Goal: Information Seeking & Learning: Find specific fact

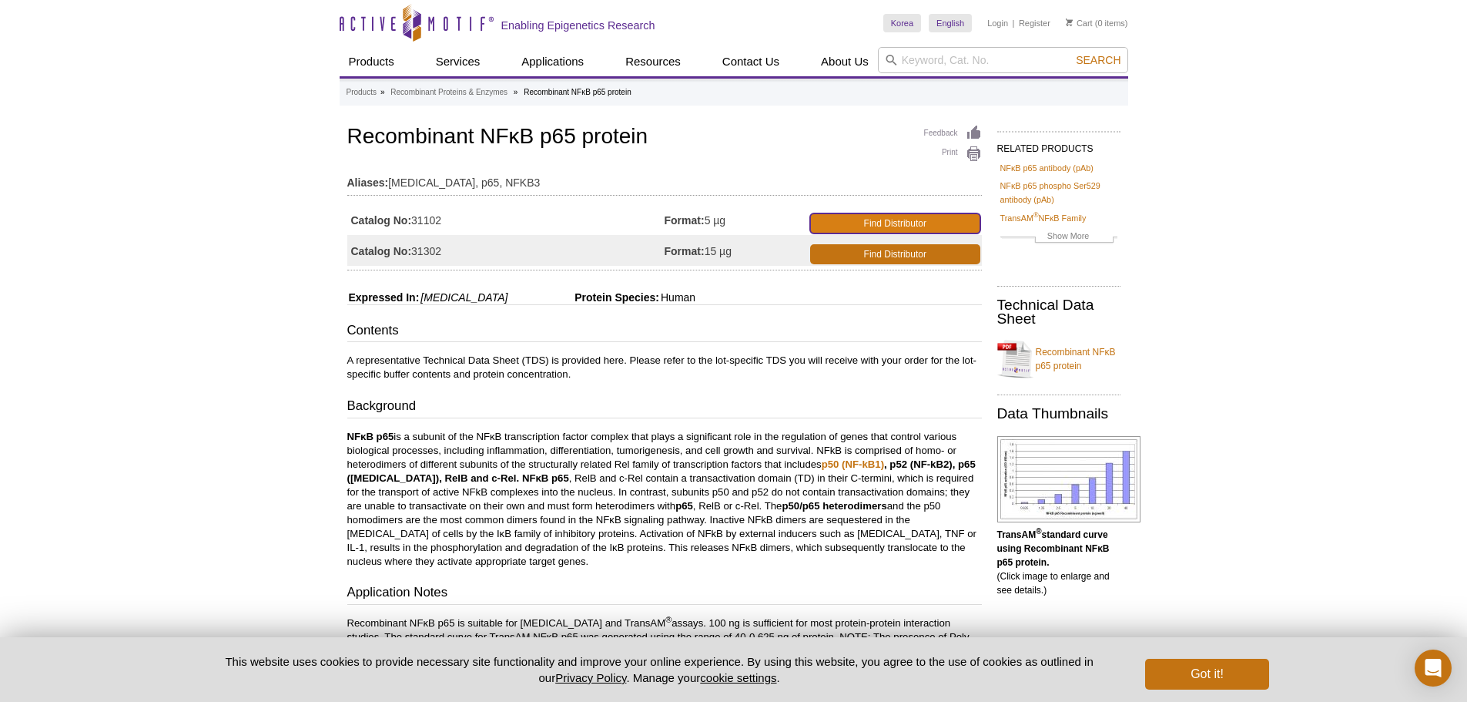
click at [931, 219] on link "Find Distributor" at bounding box center [895, 223] width 170 height 20
click at [922, 216] on link "Find Distributor" at bounding box center [895, 223] width 170 height 20
click at [913, 260] on link "Find Distributor" at bounding box center [895, 254] width 170 height 20
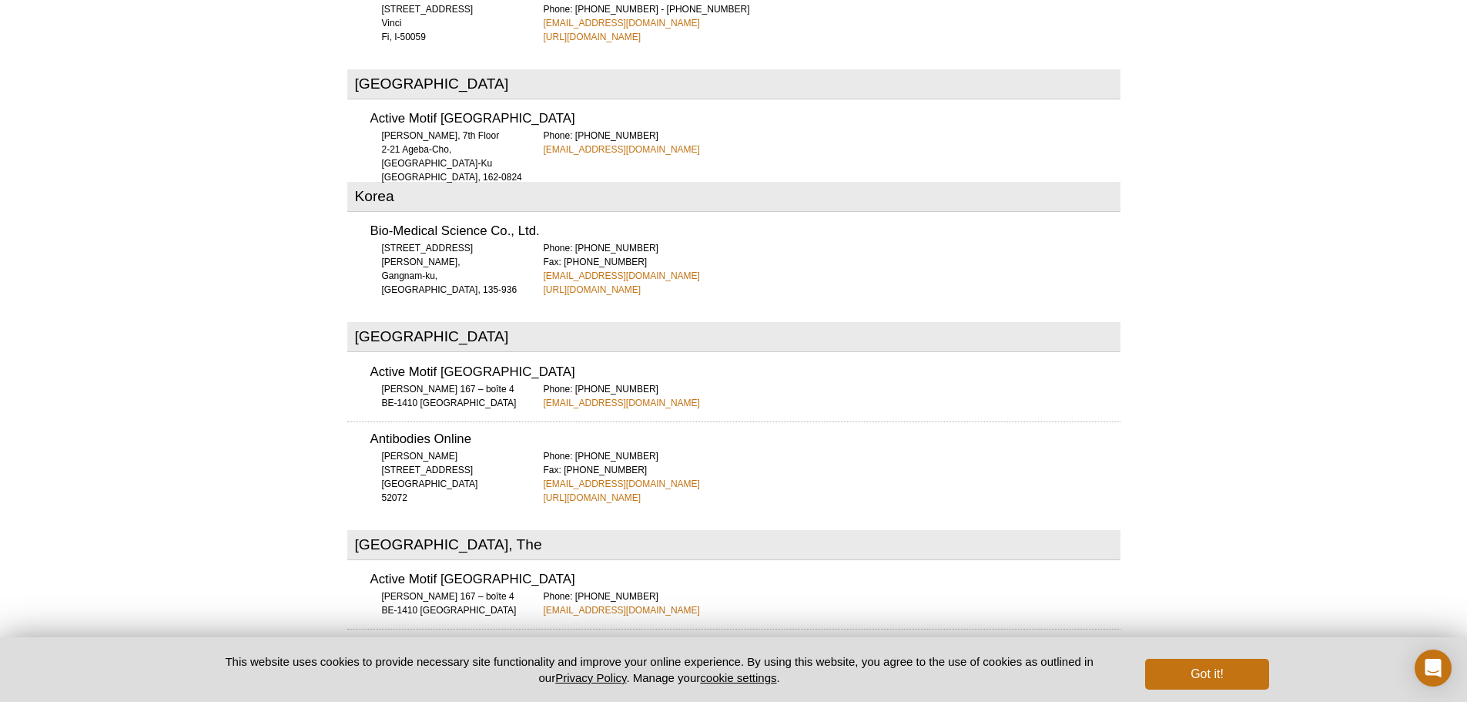
scroll to position [3623, 0]
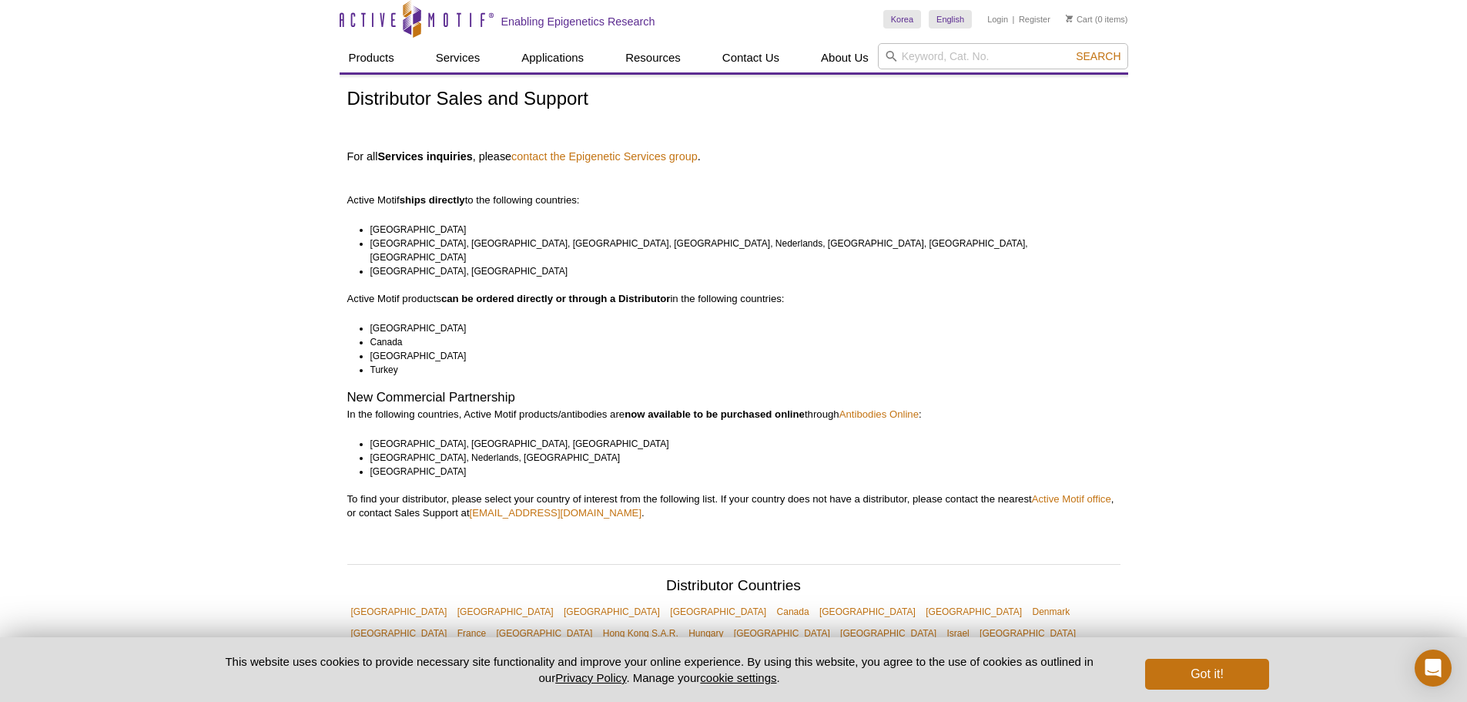
scroll to position [0, 0]
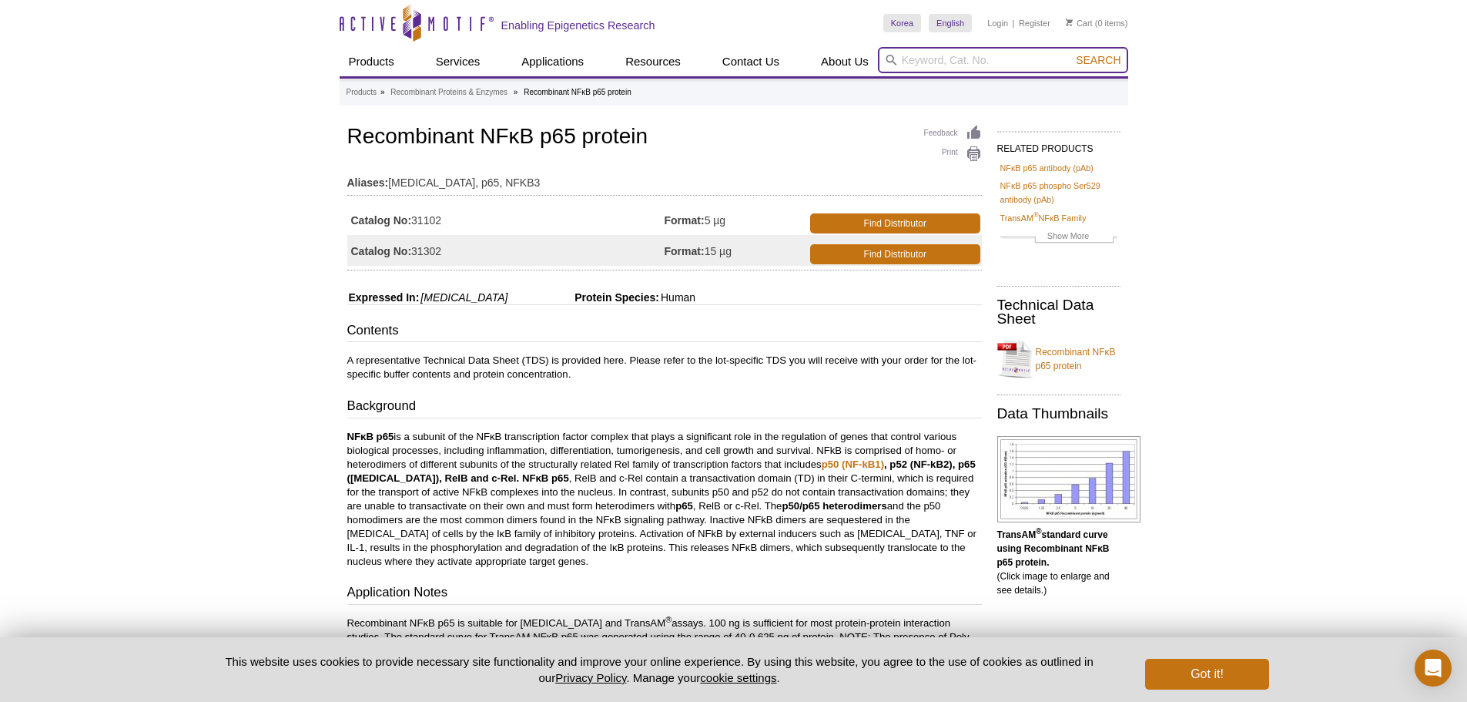
click at [943, 55] on input "search" at bounding box center [1003, 60] width 250 height 26
type input "ㅔ"
type input "p"
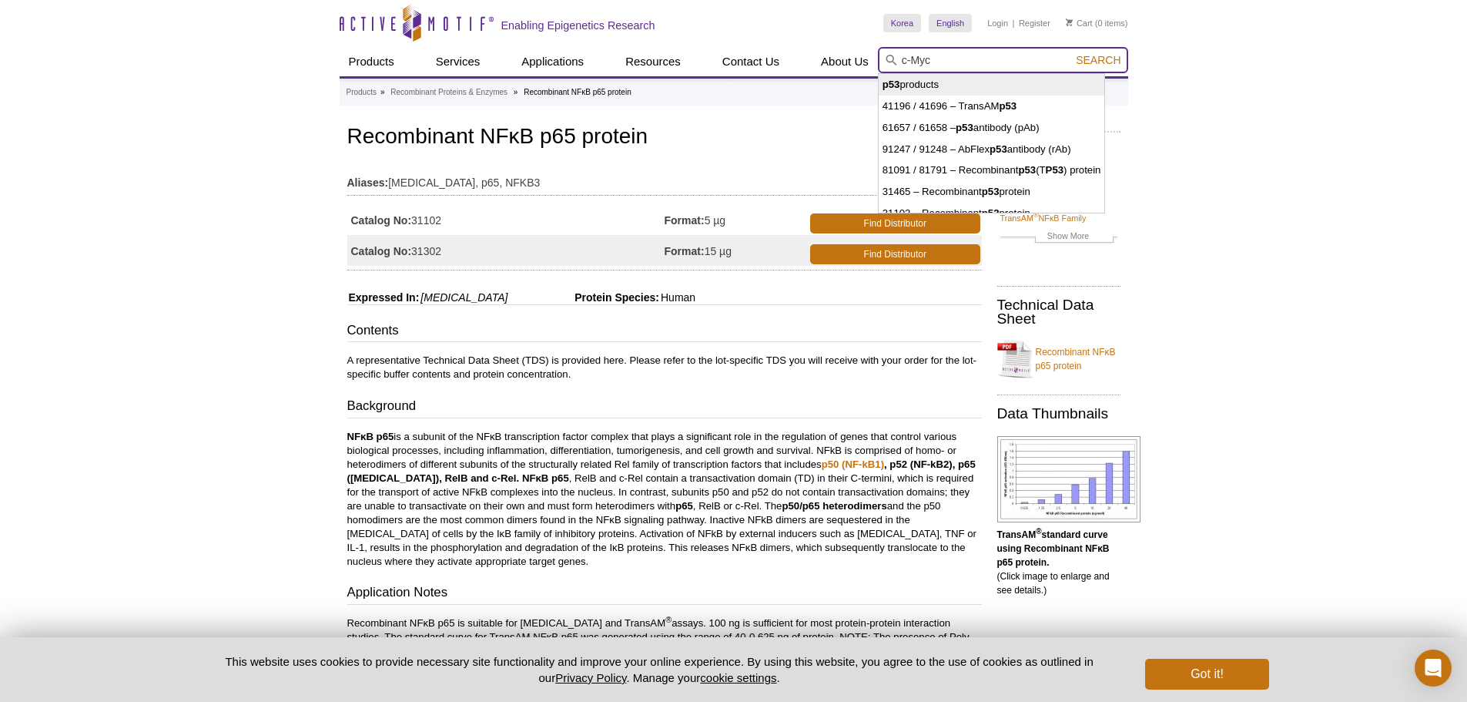
type input "p53 products"
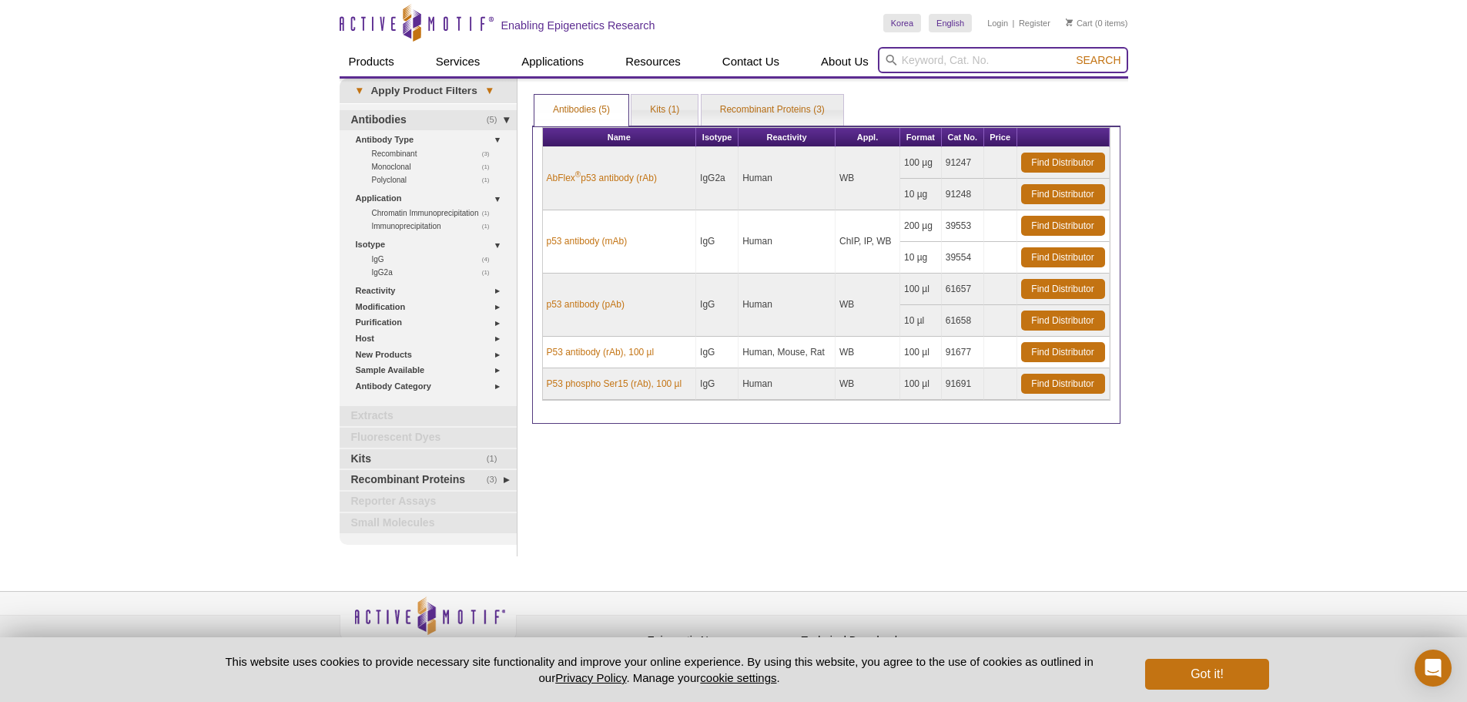
click at [964, 59] on input "search" at bounding box center [1003, 60] width 250 height 26
click at [1278, 273] on div "Active Motif Logo Enabling Epigenetics Research 0 Search Skip to content Active…" at bounding box center [733, 362] width 1467 height 725
click at [745, 109] on link "Recombinant Proteins (3)" at bounding box center [773, 110] width 142 height 31
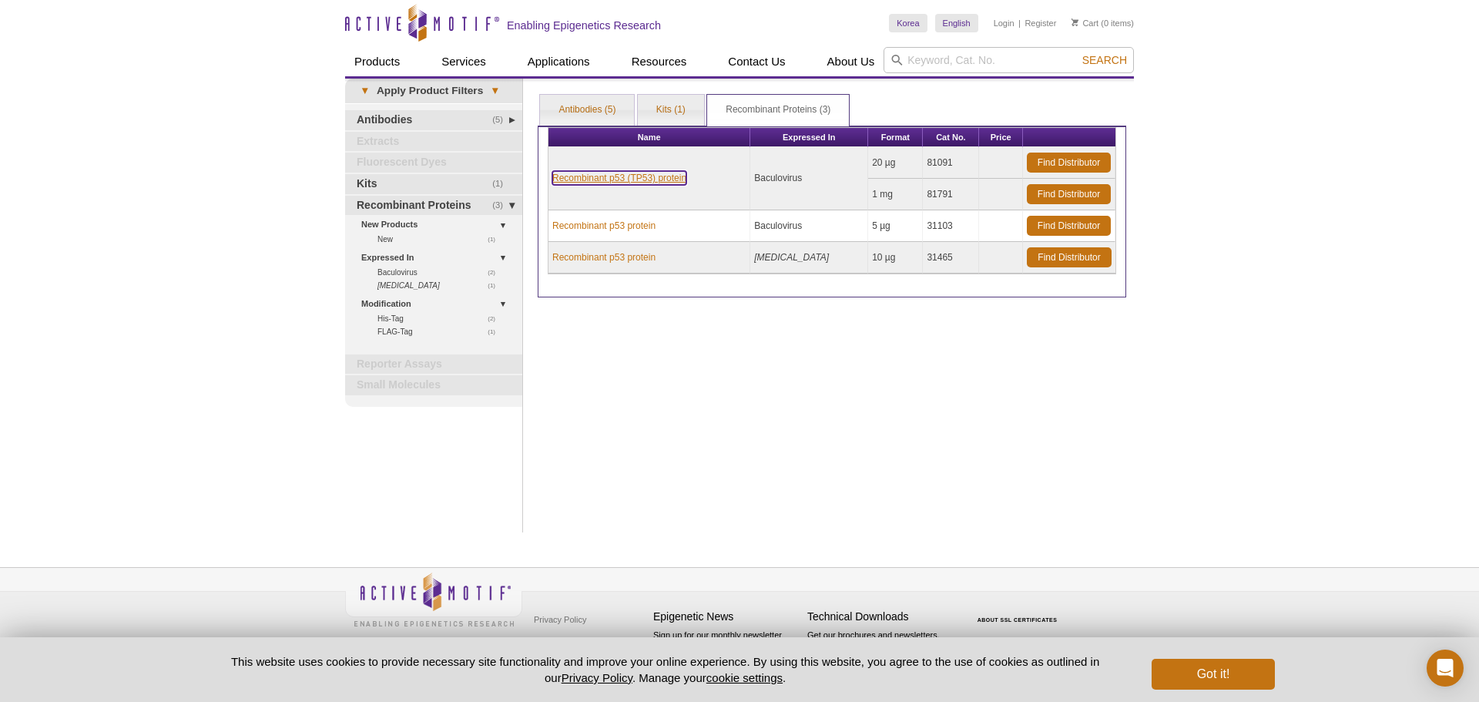
click at [678, 183] on link "Recombinant p53 (TP53) protein" at bounding box center [619, 178] width 134 height 14
click at [619, 175] on link "Recombinant p53 (TP53) protein" at bounding box center [619, 178] width 134 height 14
click at [629, 179] on link "Recombinant p53 (TP53) protein" at bounding box center [619, 178] width 134 height 14
click at [863, 427] on div "Print Results Antibodies (5) Kits (1) Recombinant Proteins (3) Recombinant Prot…" at bounding box center [832, 306] width 604 height 454
click at [773, 182] on td "Baculovirus" at bounding box center [809, 178] width 118 height 63
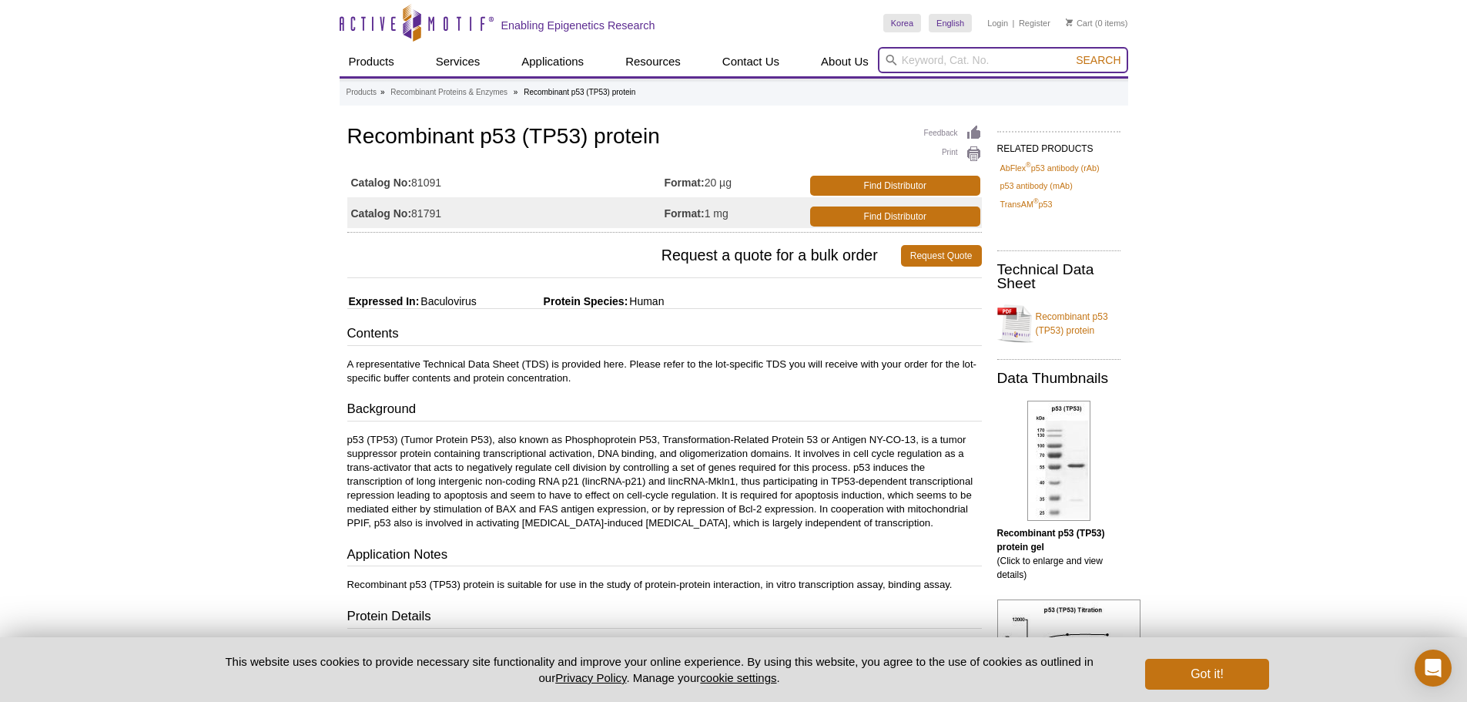
click at [1011, 52] on input "search" at bounding box center [1003, 60] width 250 height 26
type input "AP-1"
click at [1071, 53] on button "Search" at bounding box center [1098, 60] width 54 height 14
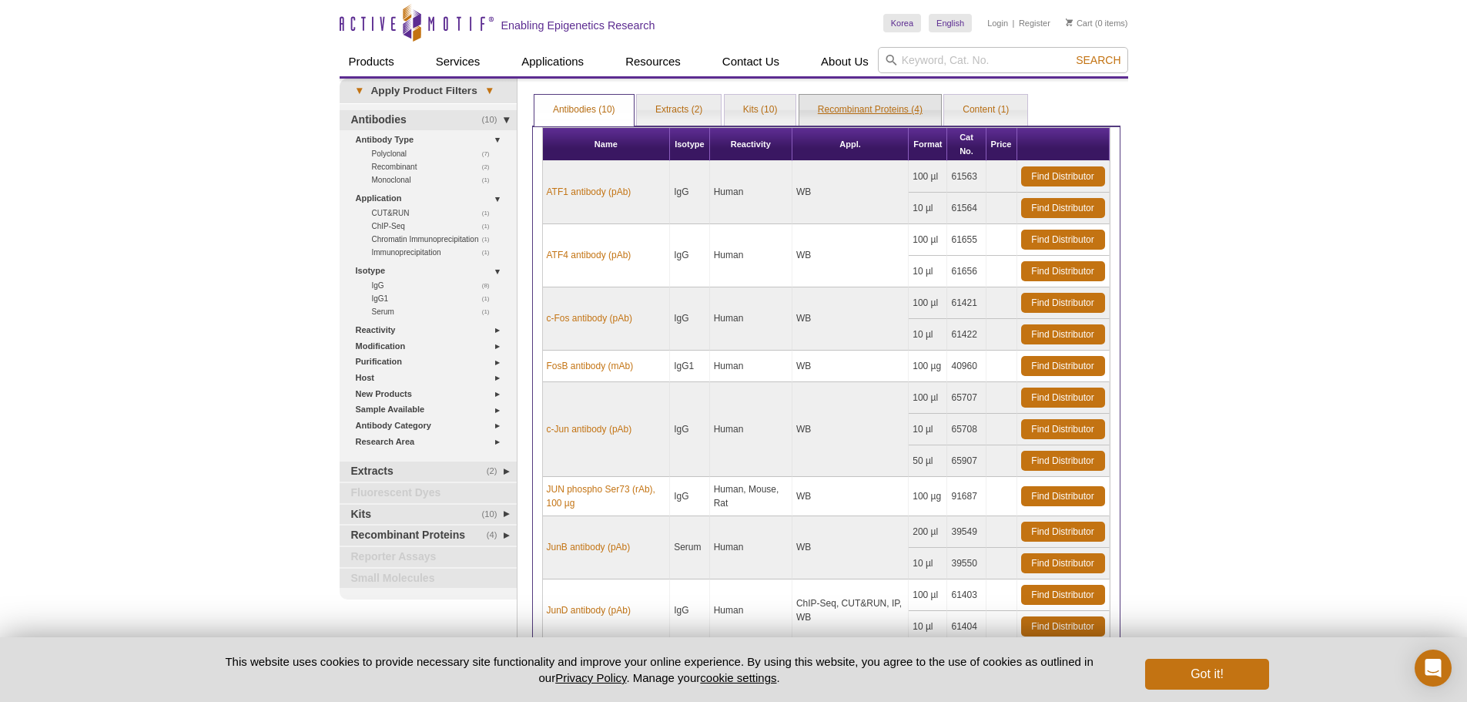
click at [878, 114] on link "Recombinant Proteins (4)" at bounding box center [870, 110] width 142 height 31
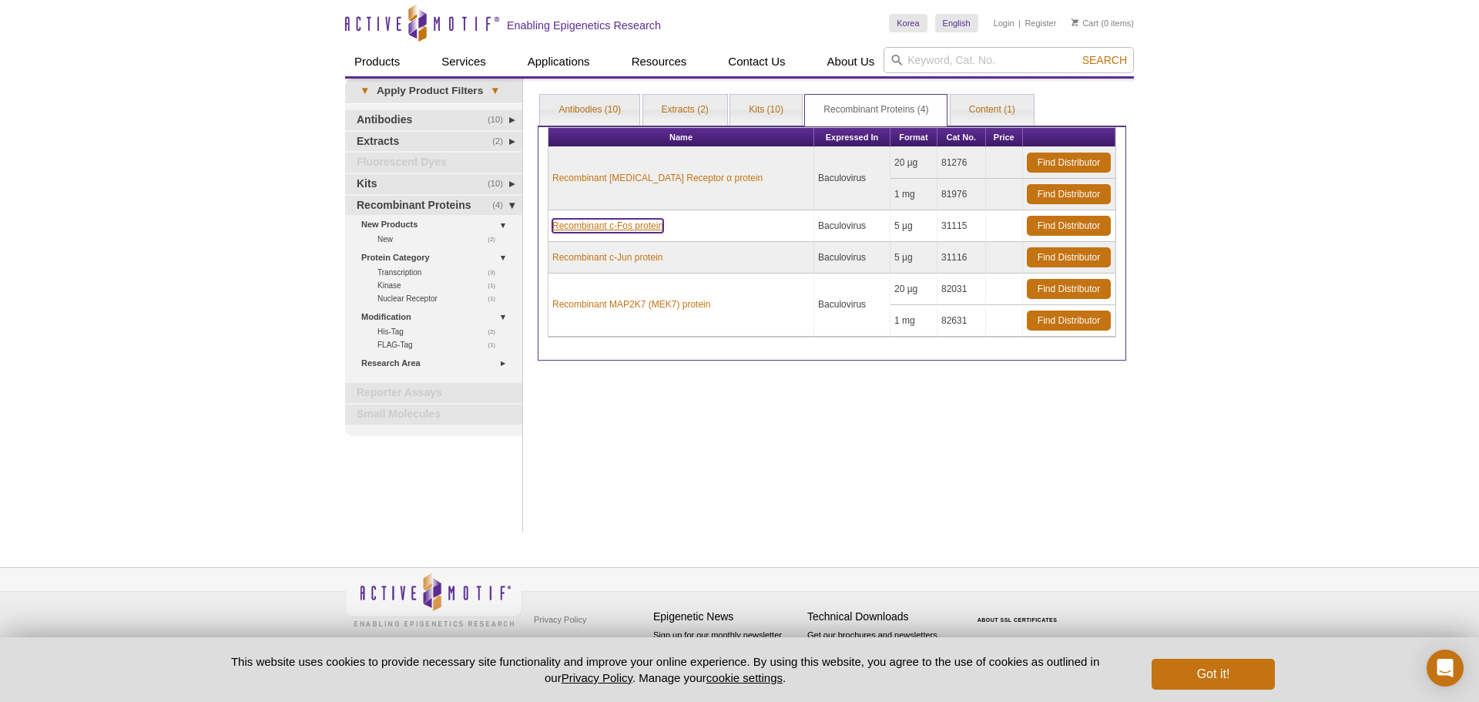
click at [642, 231] on link "Recombinant c-Fos protein" at bounding box center [607, 226] width 111 height 14
click at [640, 253] on link "Recombinant c-Jun protein" at bounding box center [607, 257] width 110 height 14
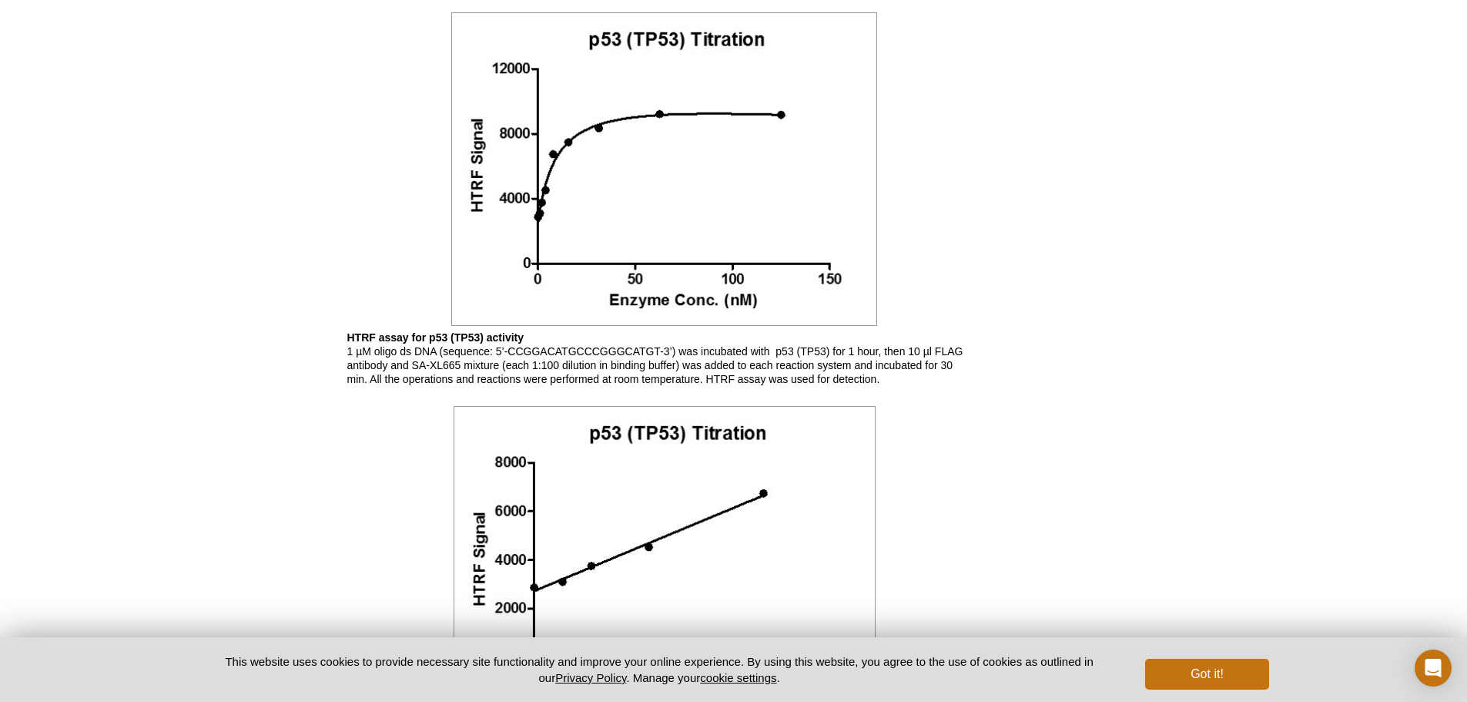
scroll to position [1155, 0]
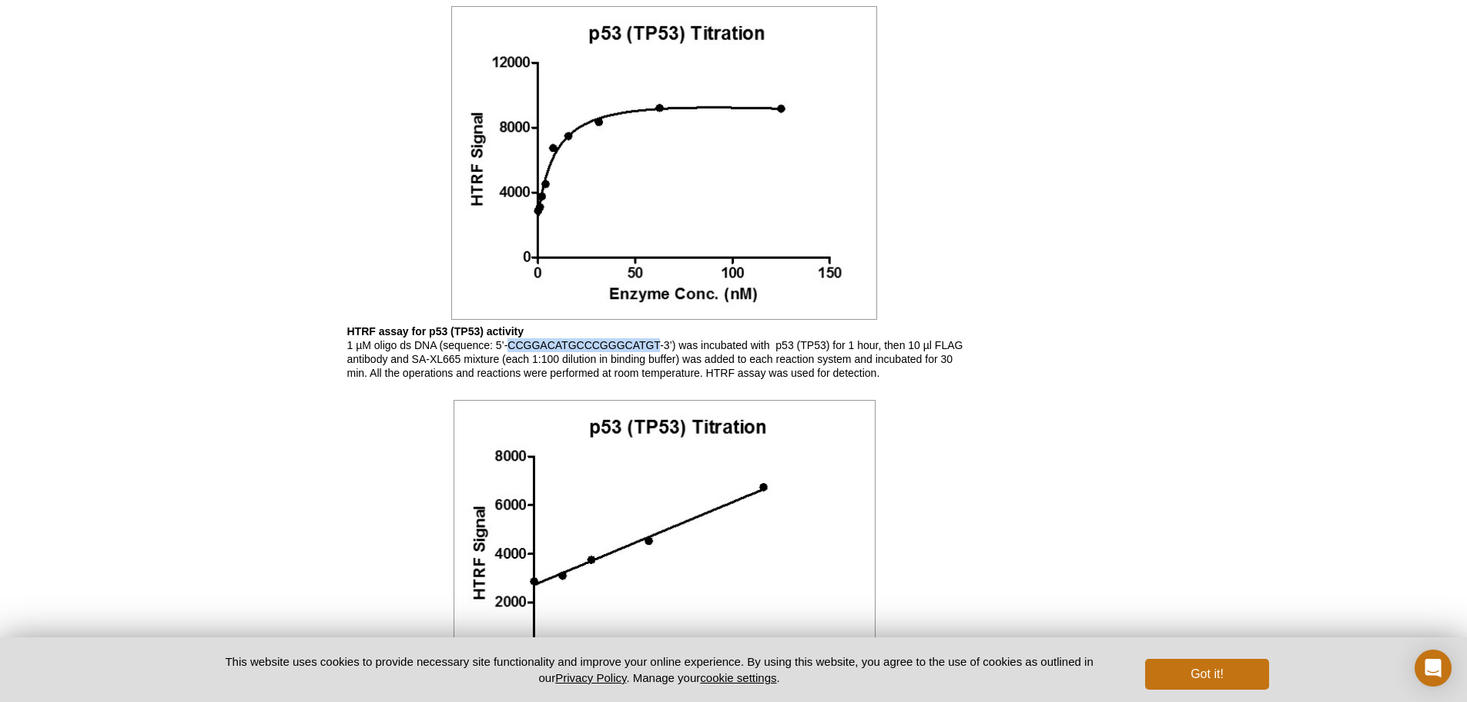
drag, startPoint x: 658, startPoint y: 345, endPoint x: 507, endPoint y: 346, distance: 151.7
click at [507, 346] on p "HTRF assay for p53 (TP53) activity 1 µM oligo ds DNA (sequence: 5’-CCGGACATGCCC…" at bounding box center [664, 351] width 635 height 55
copy p "CCGGACATGCCCGGGCATGT"
drag, startPoint x: 1130, startPoint y: 522, endPoint x: 1128, endPoint y: 514, distance: 8.6
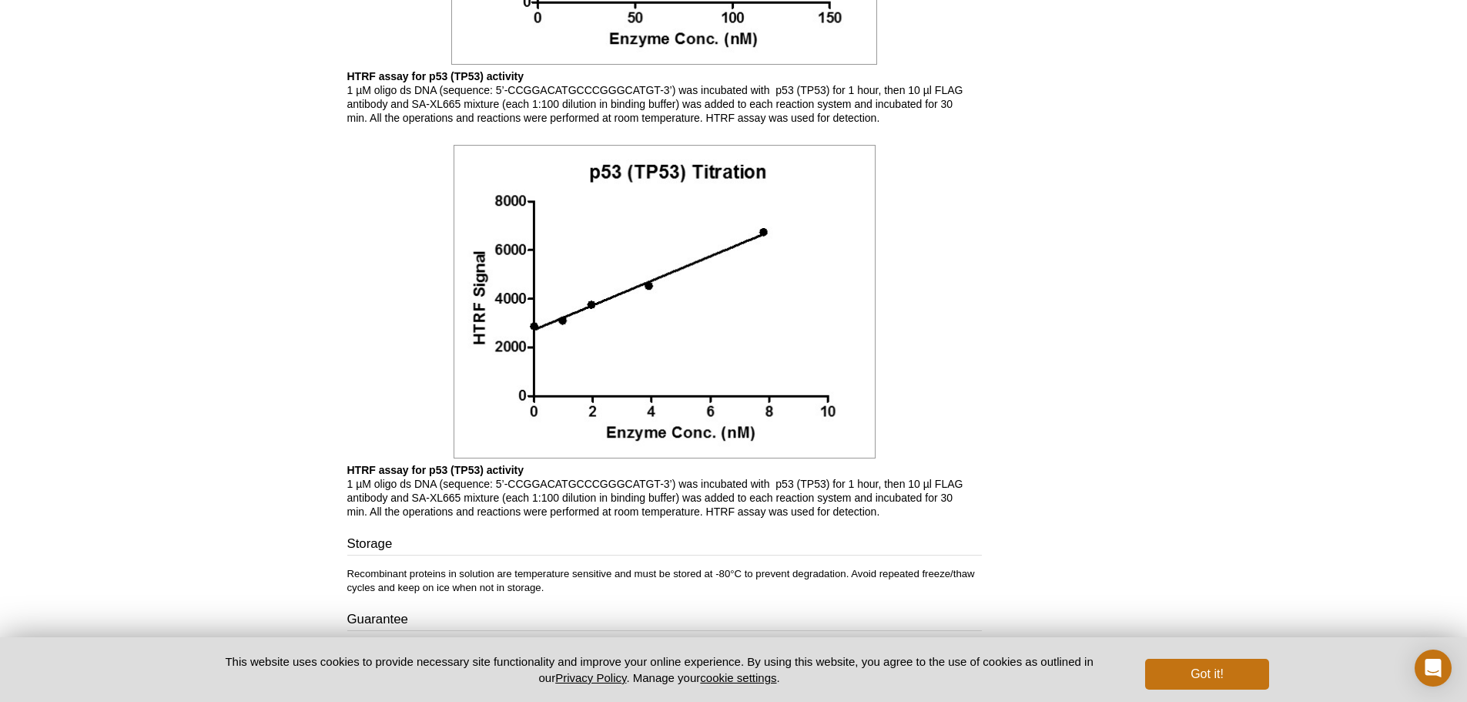
scroll to position [1463, 0]
